Goal: Find specific page/section: Find specific page/section

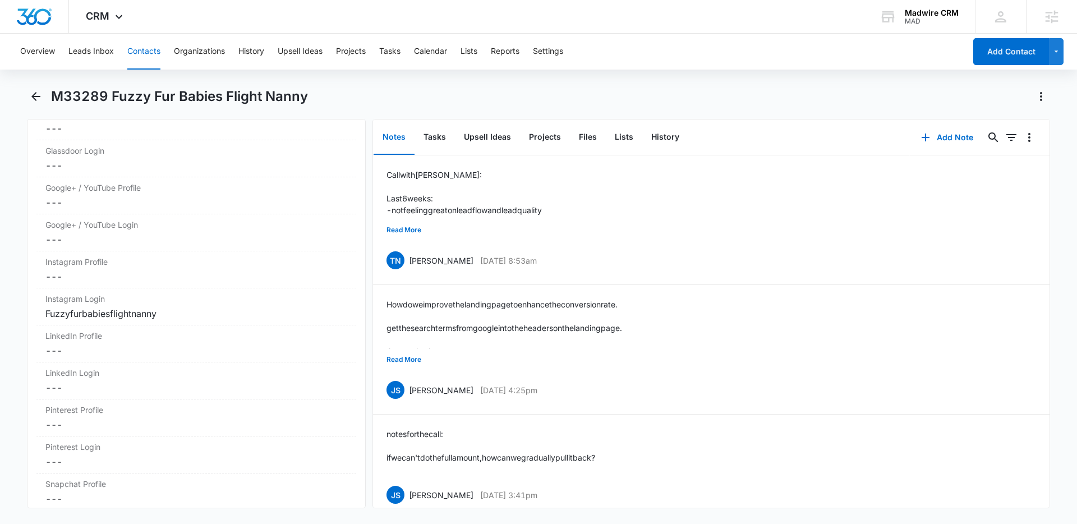
scroll to position [5980, 0]
click at [171, 312] on div "Fuzzyfurbabiesflightnanny" at bounding box center [196, 312] width 302 height 13
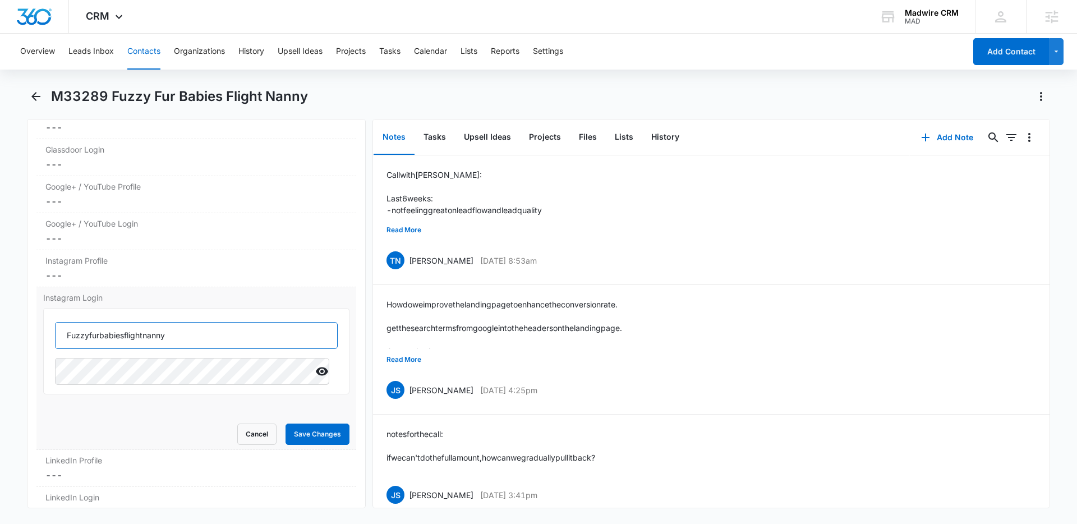
click at [207, 337] on input "Fuzzyfurbabiesflightnanny" at bounding box center [196, 335] width 283 height 27
click at [316, 371] on icon "Show" at bounding box center [322, 371] width 12 height 8
click at [241, 432] on button "Cancel" at bounding box center [256, 433] width 39 height 21
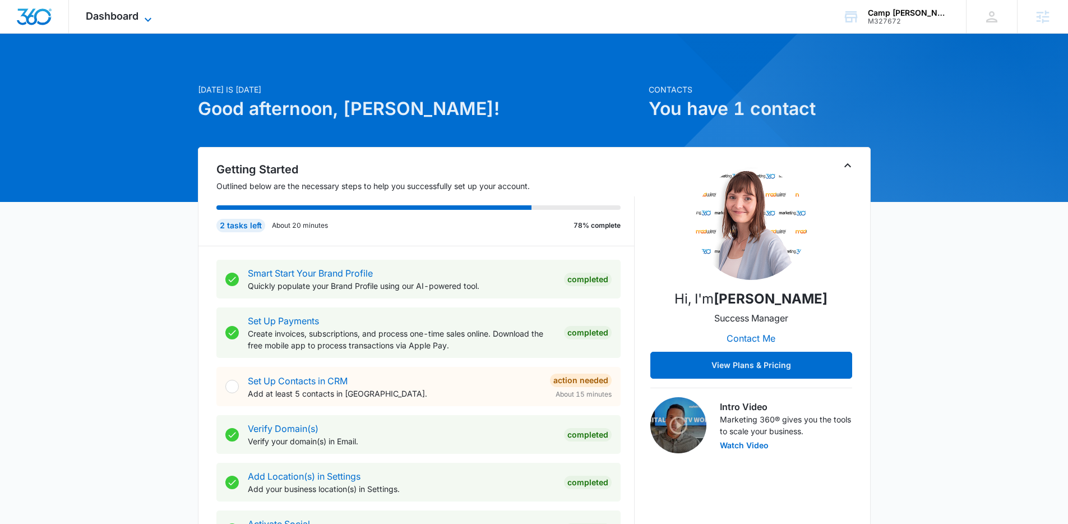
click at [131, 20] on span "Dashboard" at bounding box center [112, 16] width 53 height 12
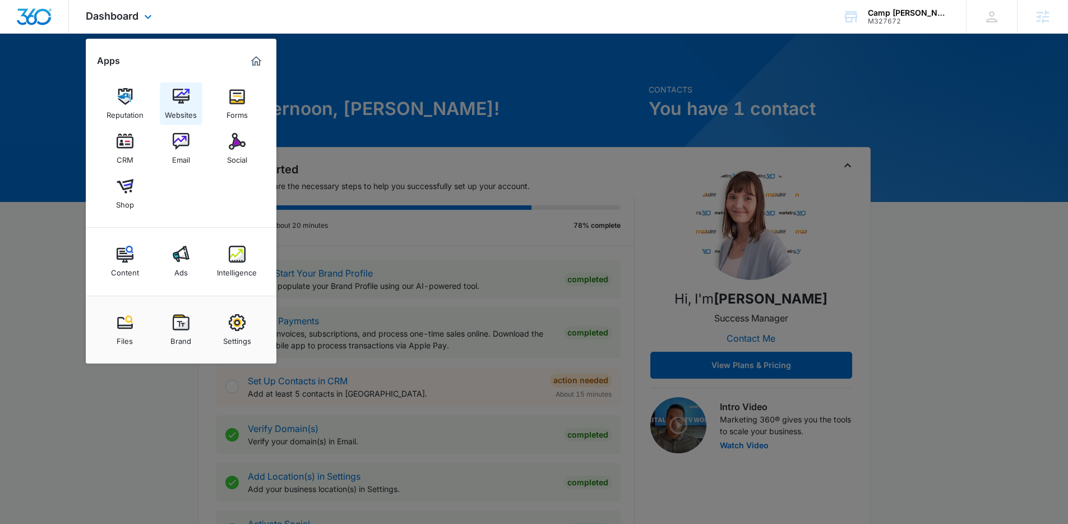
click at [178, 95] on img at bounding box center [181, 96] width 17 height 17
